Goal: Navigation & Orientation: Go to known website

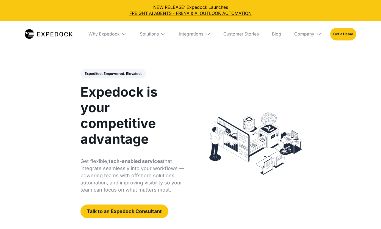
select select
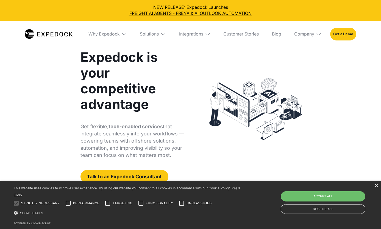
scroll to position [35, 0]
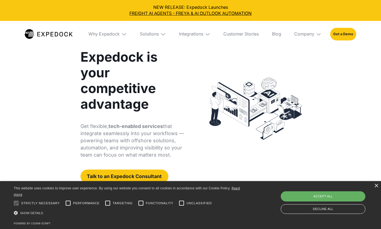
click at [304, 193] on div "Accept all" at bounding box center [323, 196] width 85 height 10
checkbox input "true"
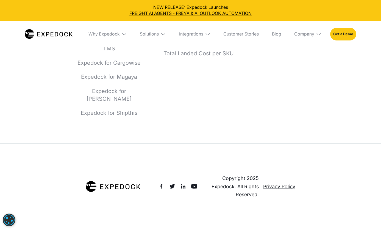
scroll to position [2202, 0]
